Goal: Find specific page/section: Find specific page/section

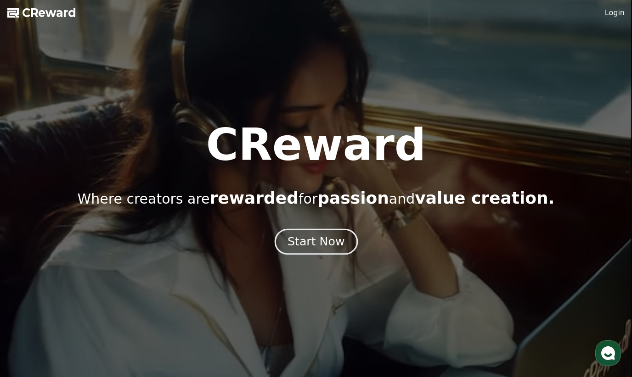
click at [306, 244] on div "Start Now" at bounding box center [315, 242] width 57 height 16
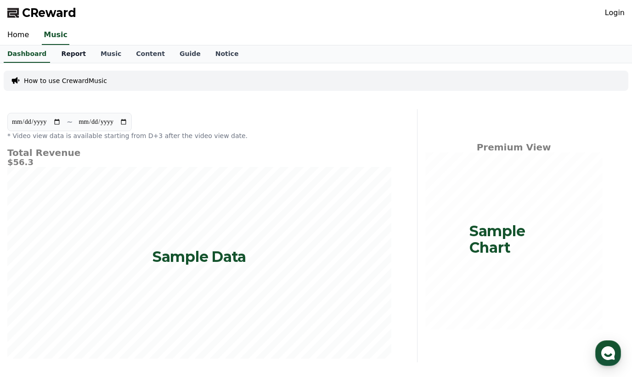
click at [69, 53] on link "Report" at bounding box center [73, 53] width 39 height 17
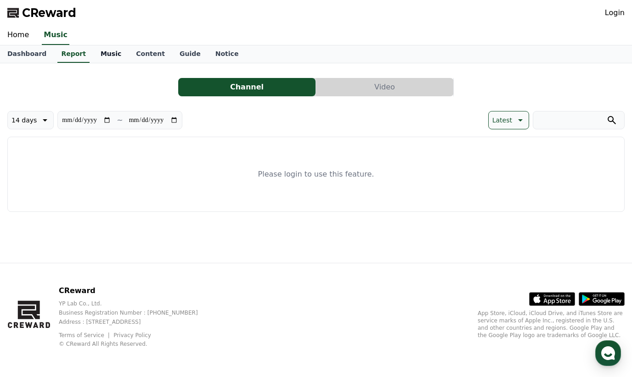
click at [100, 52] on link "Music" at bounding box center [110, 53] width 35 height 17
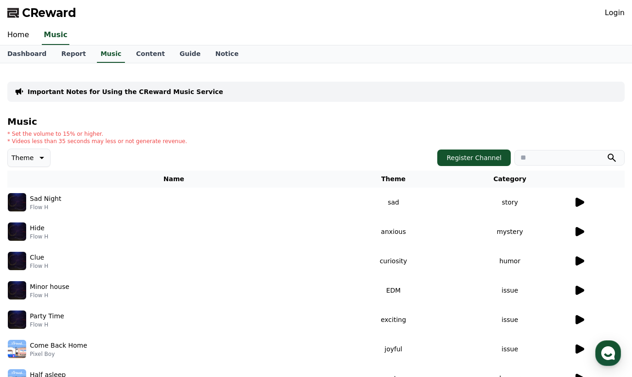
click at [581, 201] on icon at bounding box center [579, 202] width 9 height 9
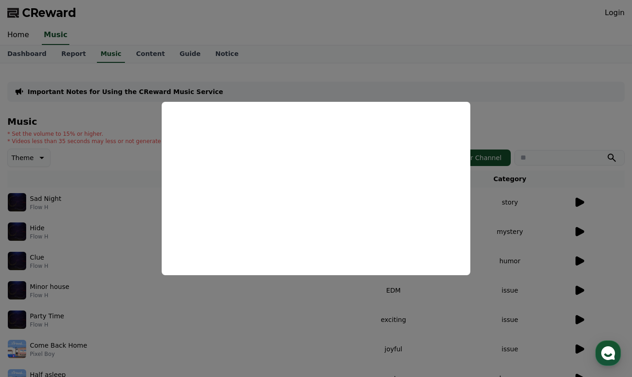
click at [132, 186] on button "close modal" at bounding box center [316, 188] width 632 height 377
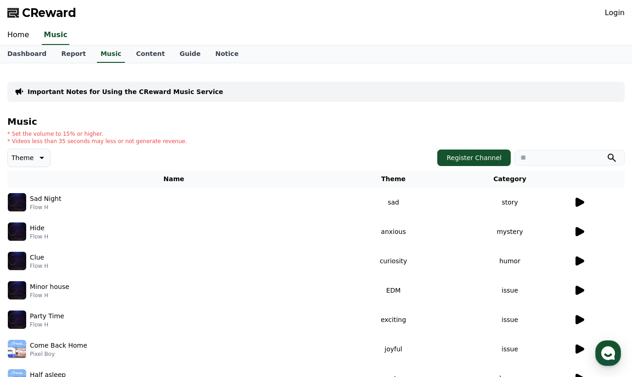
click at [624, 113] on div "Important Notes for Using the CReward Music Service Music * Set the volume to 1…" at bounding box center [315, 285] width 617 height 429
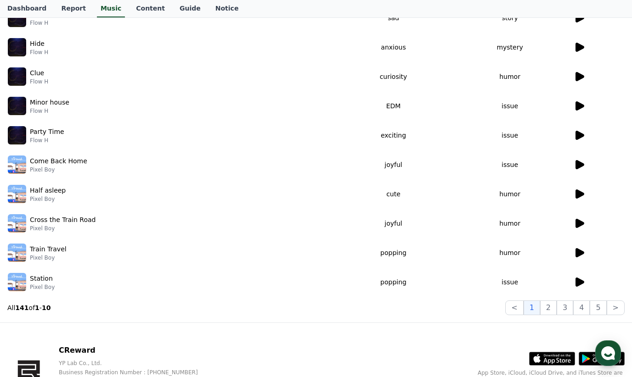
scroll to position [152, 0]
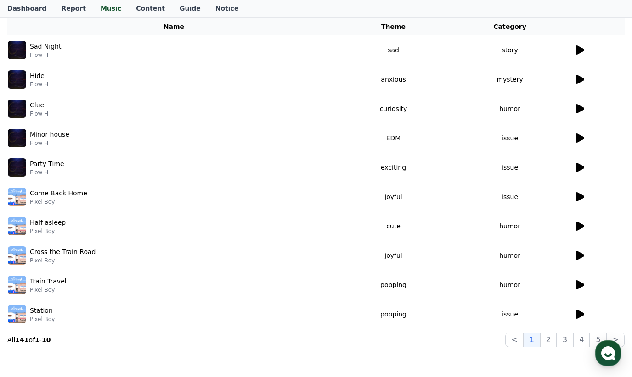
click at [577, 226] on icon at bounding box center [579, 226] width 9 height 9
